Goal: Use online tool/utility: Utilize a website feature to perform a specific function

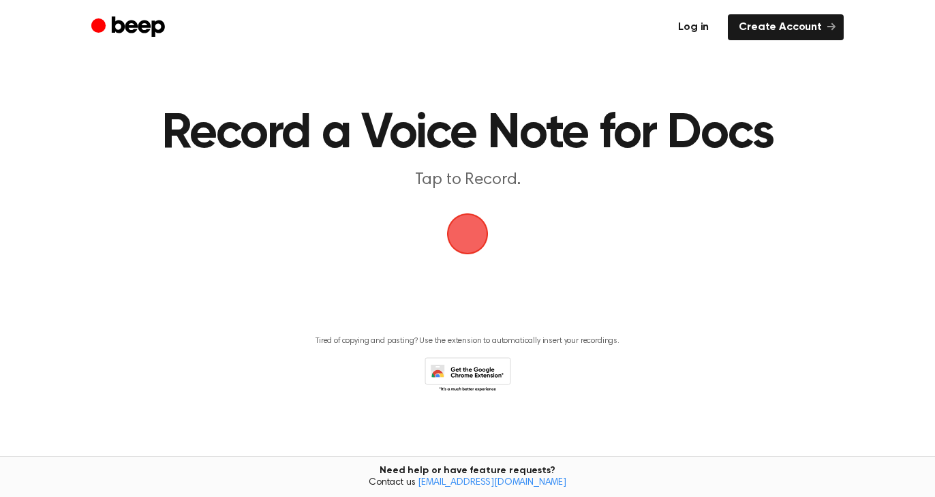
click at [704, 24] on link "Log in" at bounding box center [693, 27] width 52 height 26
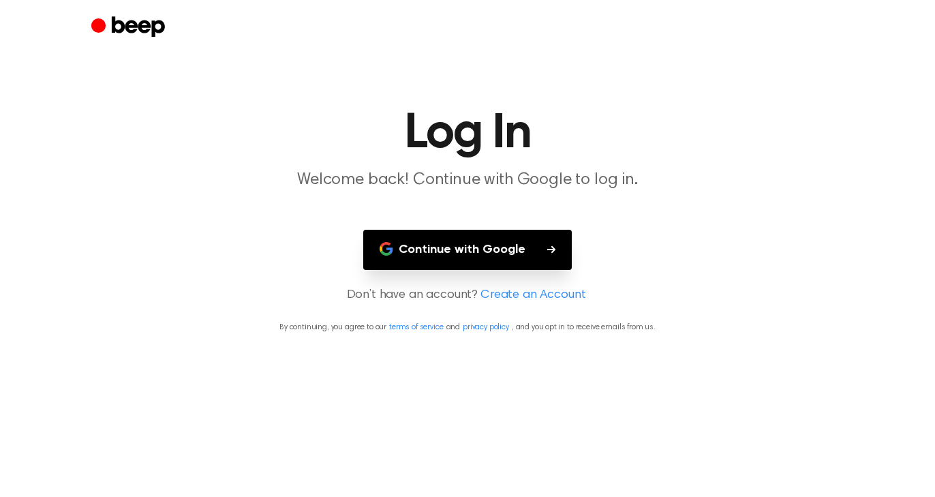
click at [507, 243] on button "Continue with Google" at bounding box center [467, 250] width 208 height 40
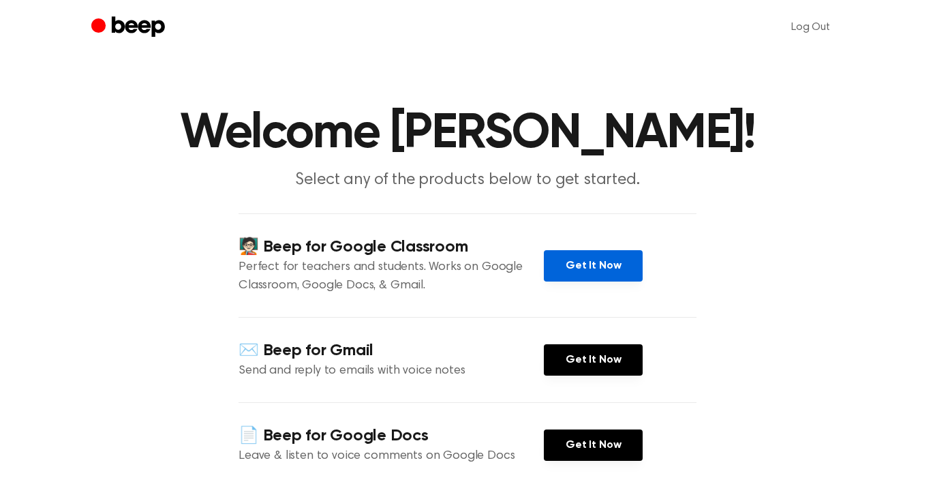
click at [617, 267] on link "Get It Now" at bounding box center [593, 265] width 99 height 31
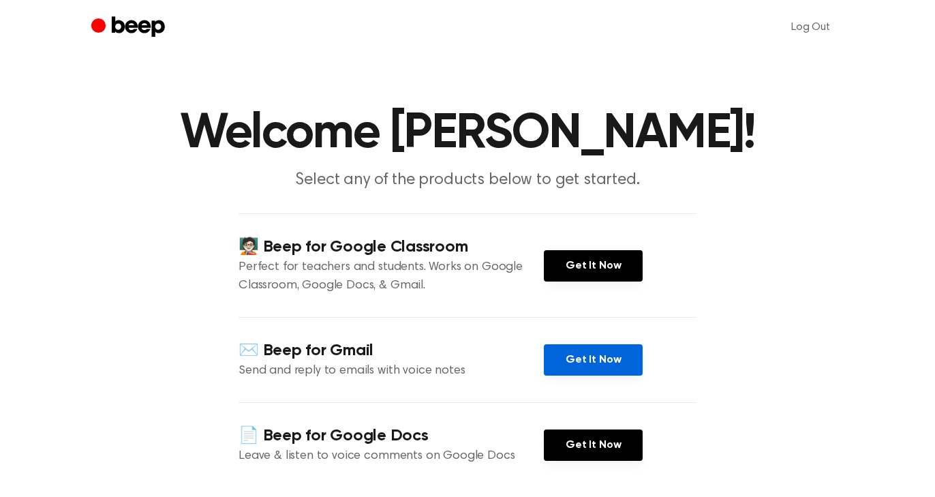
click at [589, 364] on link "Get It Now" at bounding box center [593, 359] width 99 height 31
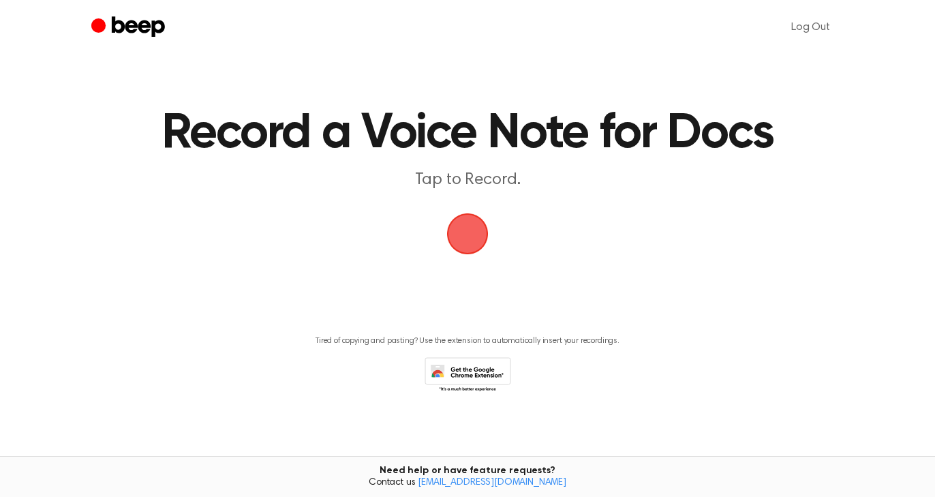
click at [470, 230] on span "button" at bounding box center [468, 234] width 42 height 42
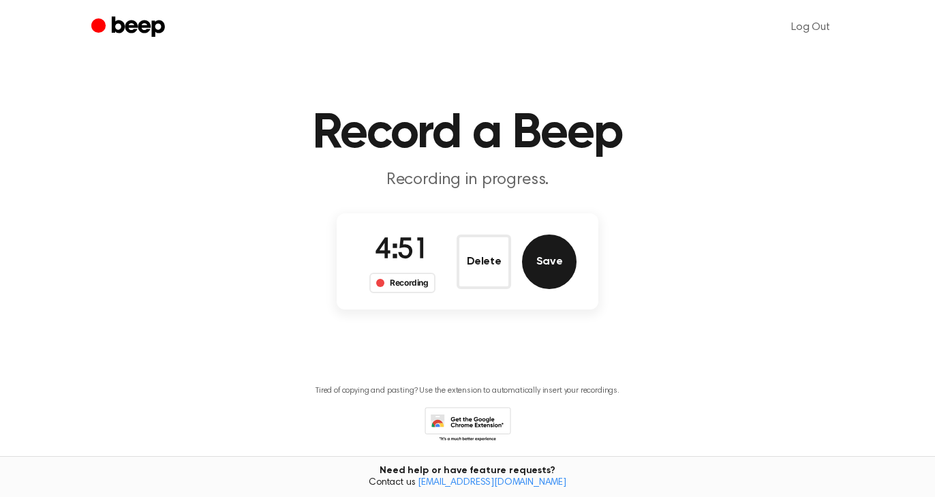
click at [555, 269] on button "Save" at bounding box center [549, 261] width 54 height 54
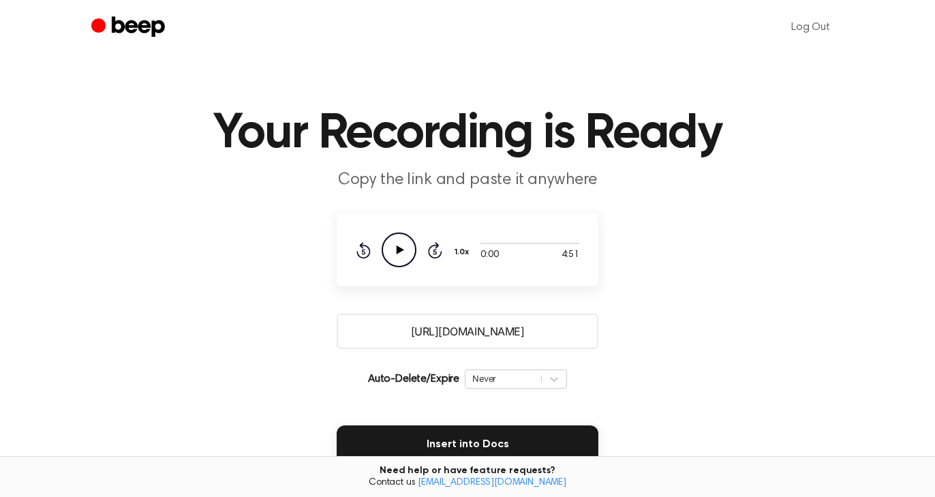
click at [541, 331] on input "https://beep.audio/8qftx5D" at bounding box center [468, 330] width 262 height 35
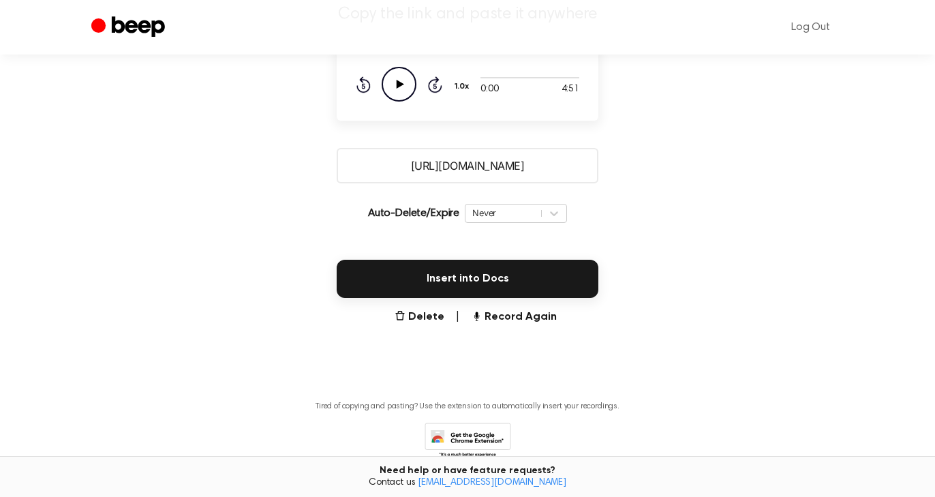
scroll to position [178, 0]
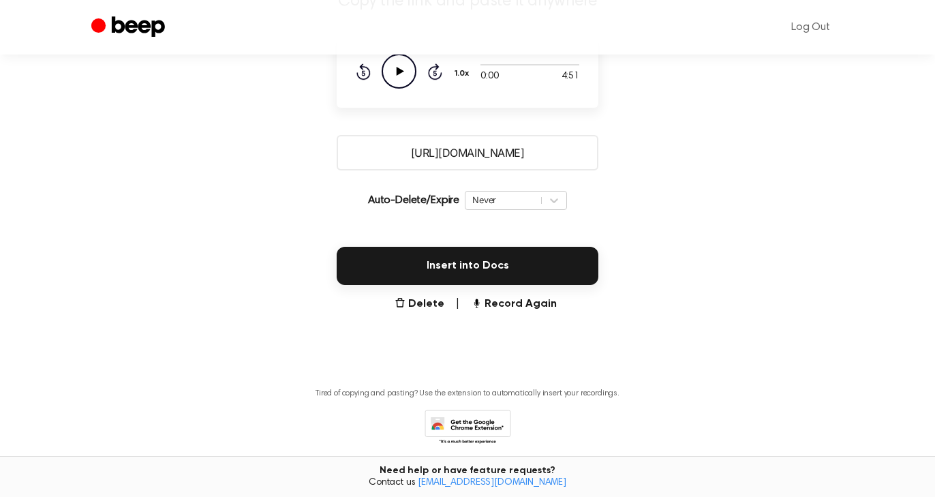
click at [548, 151] on input "https://beep.audio/8qftx5D" at bounding box center [468, 152] width 262 height 35
click at [542, 153] on input "https://beep.audio/8qftx5D" at bounding box center [468, 152] width 262 height 35
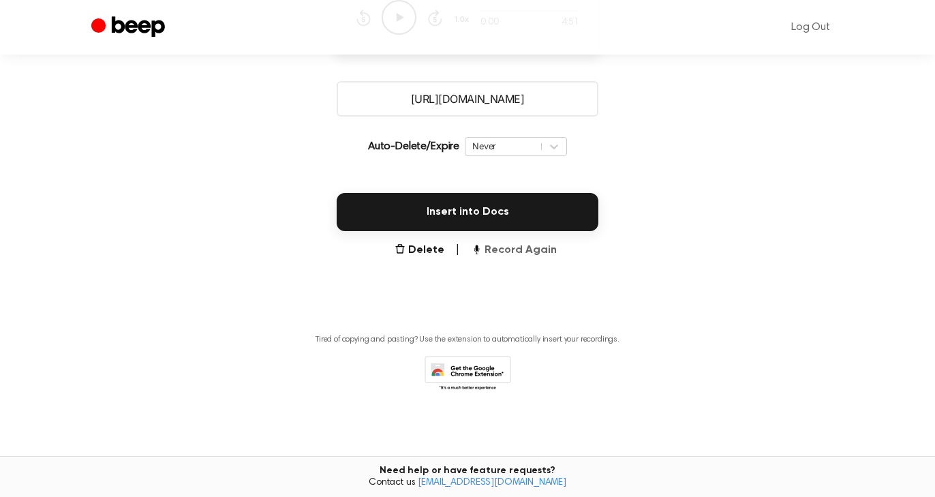
scroll to position [0, 0]
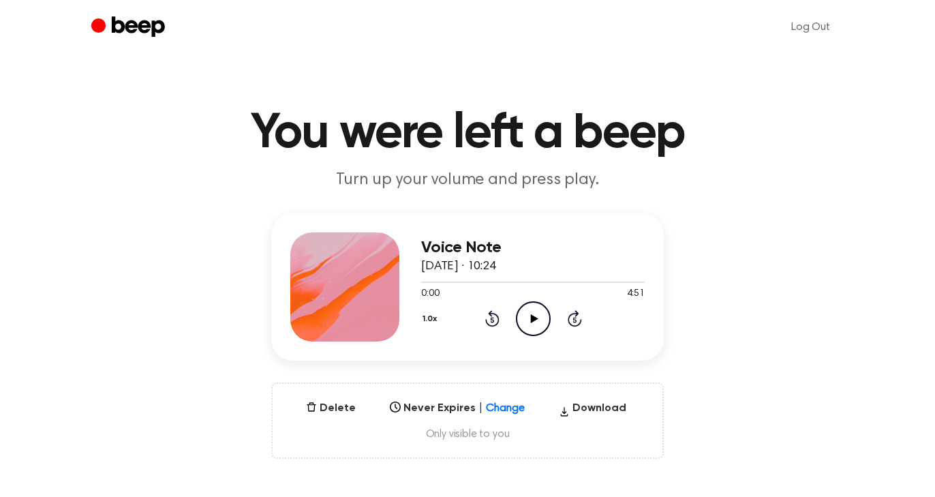
click at [535, 317] on icon at bounding box center [533, 318] width 7 height 9
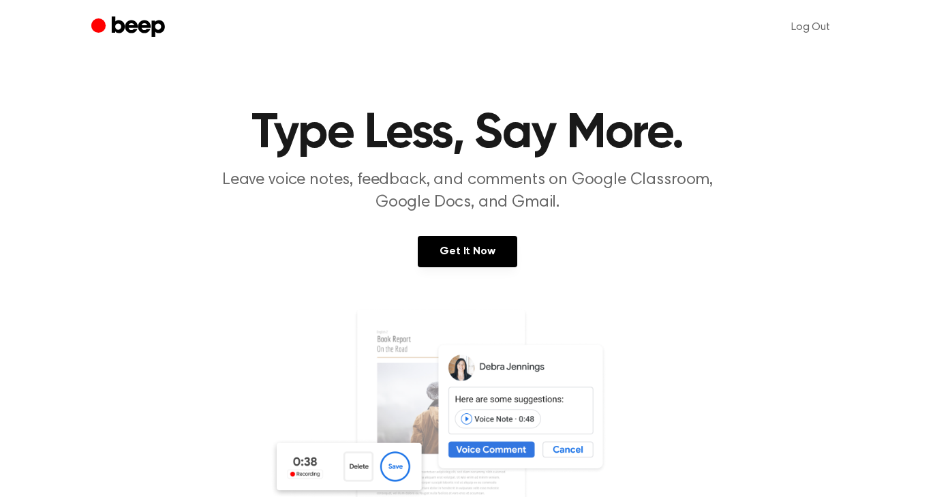
click at [141, 27] on icon "Beep" at bounding box center [138, 26] width 53 height 20
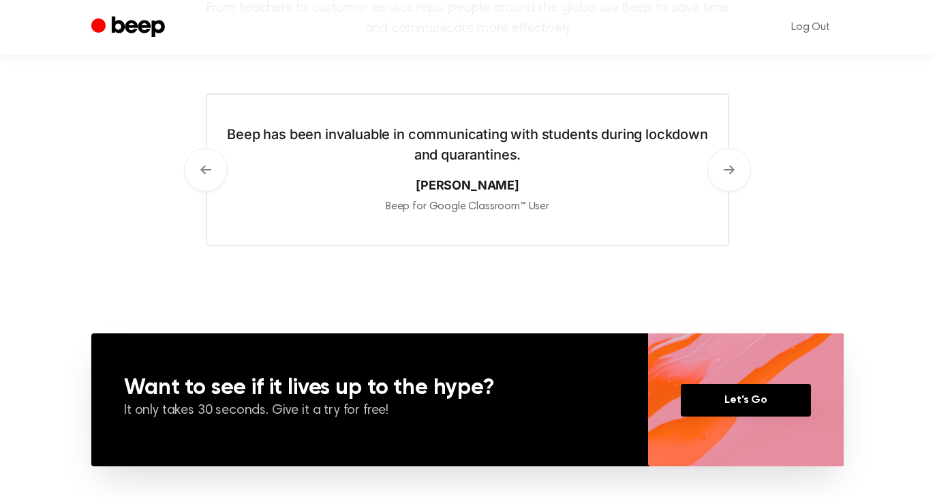
scroll to position [1046, 0]
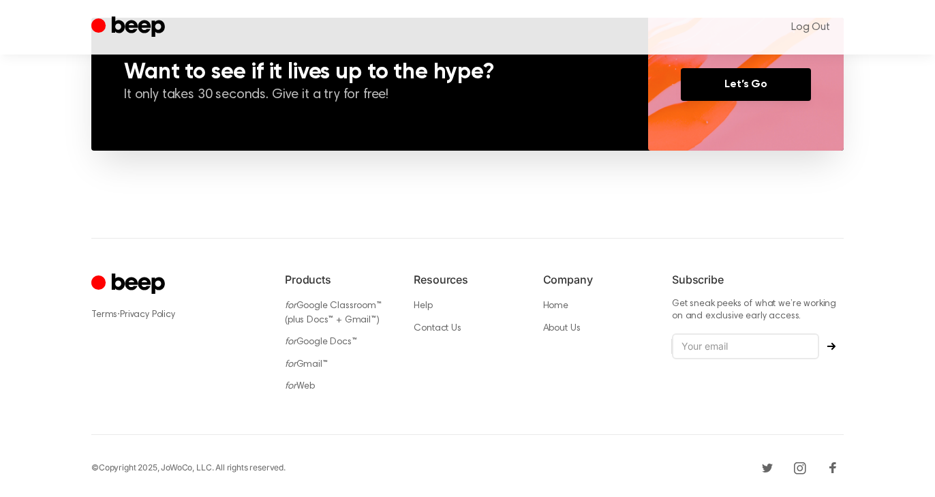
click at [146, 278] on icon "Cruip" at bounding box center [138, 284] width 53 height 20
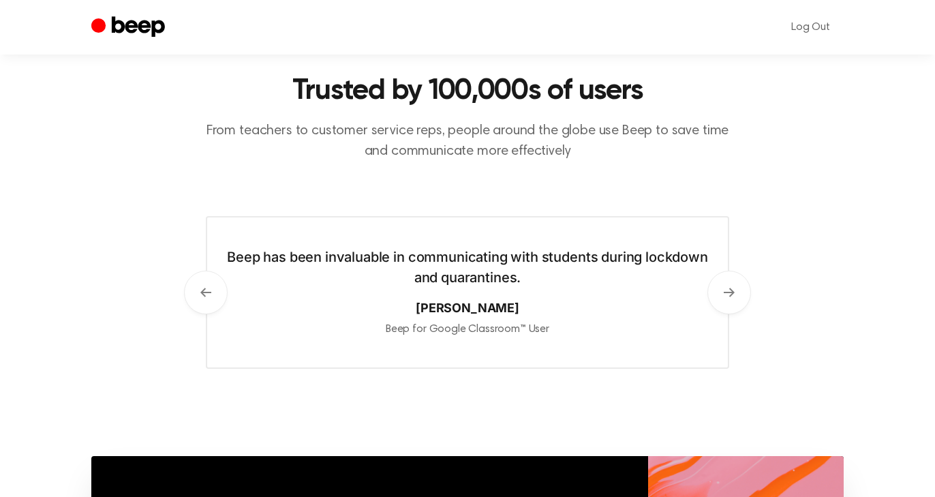
scroll to position [464, 0]
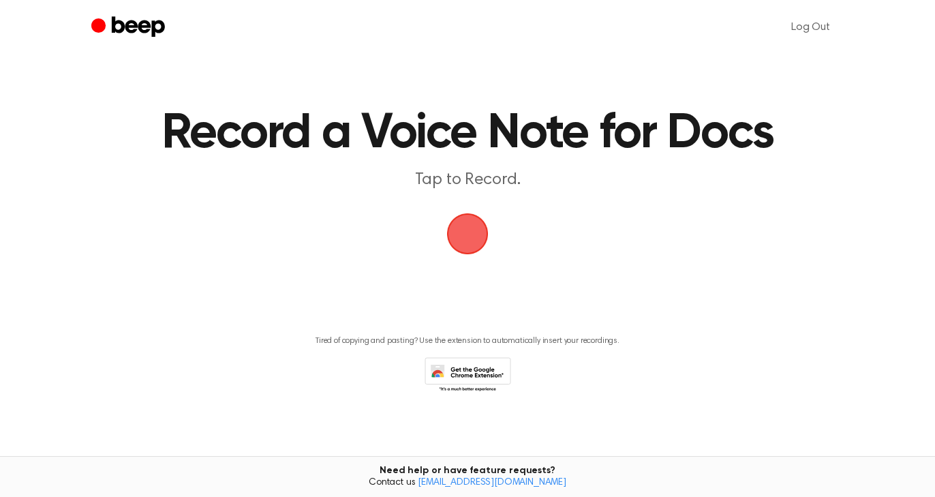
click at [472, 236] on span "button" at bounding box center [467, 234] width 38 height 38
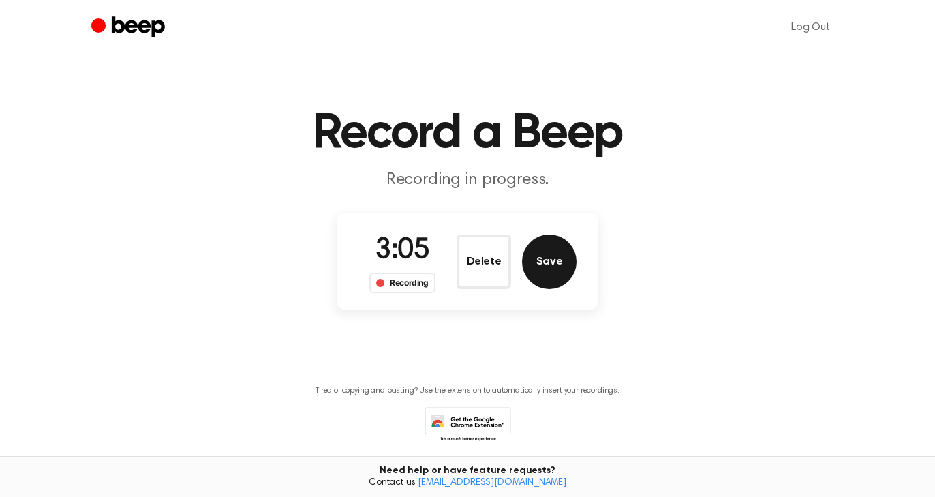
click at [553, 268] on button "Save" at bounding box center [549, 261] width 54 height 54
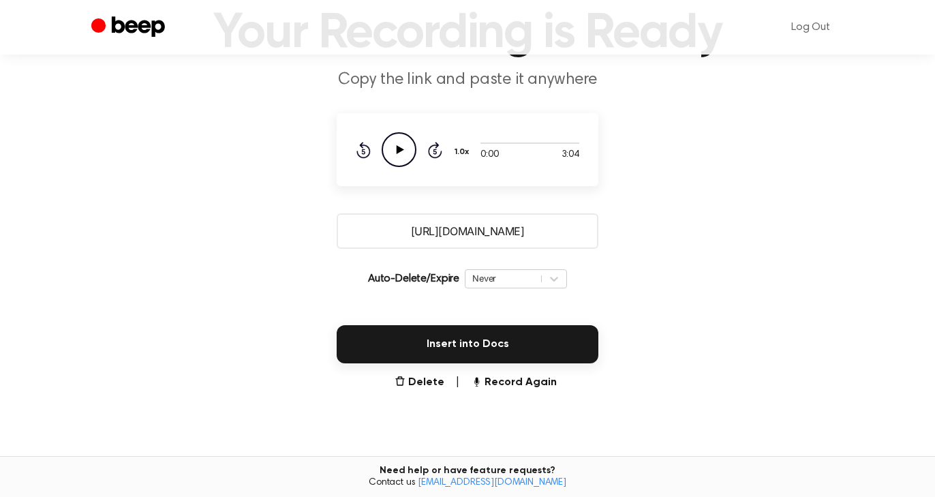
scroll to position [129, 0]
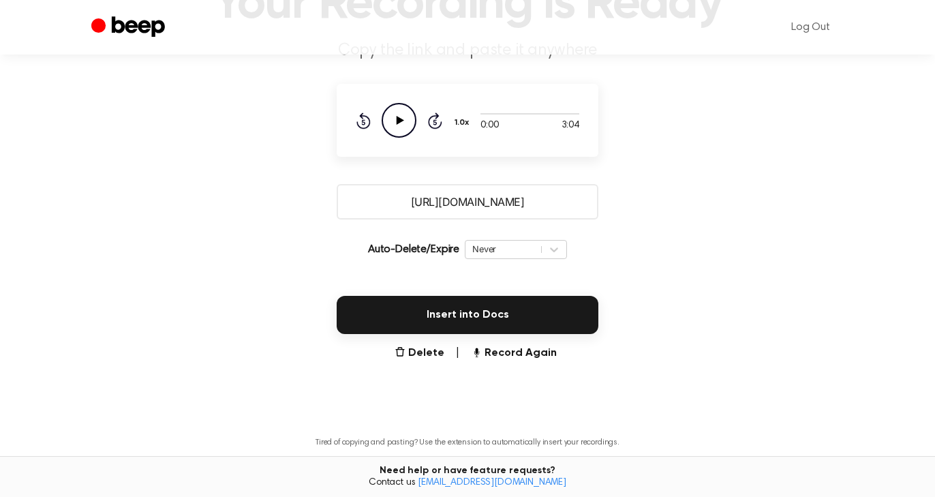
drag, startPoint x: 551, startPoint y: 204, endPoint x: 370, endPoint y: 205, distance: 181.2
click at [370, 205] on input "[URL][DOMAIN_NAME]" at bounding box center [468, 201] width 262 height 35
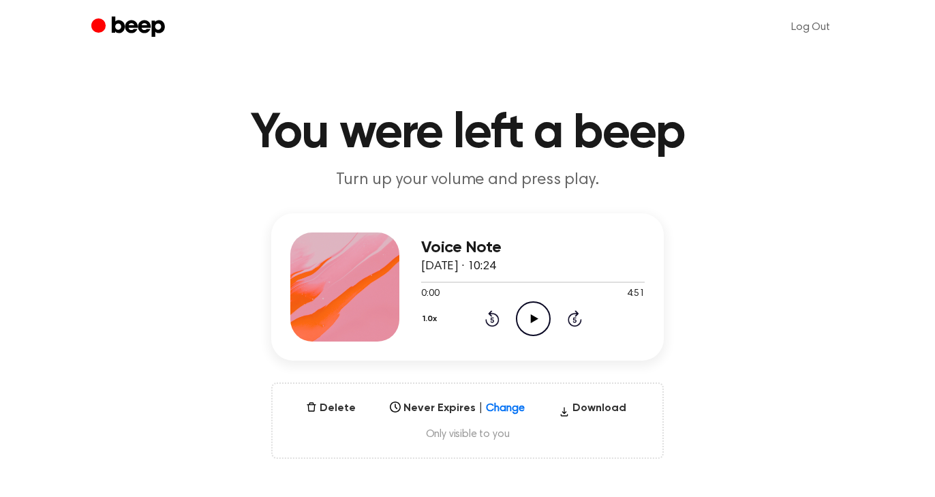
click at [537, 315] on icon "Play Audio" at bounding box center [533, 318] width 35 height 35
